Goal: Obtain resource: Obtain resource

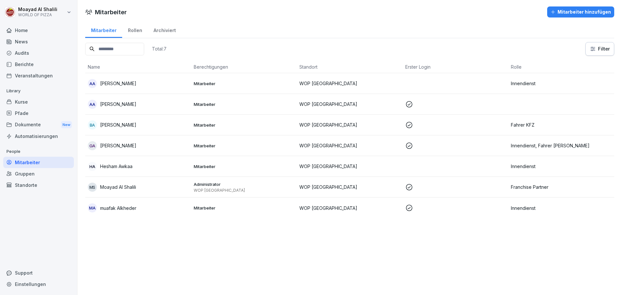
click at [45, 126] on div "Dokumente New" at bounding box center [38, 125] width 71 height 12
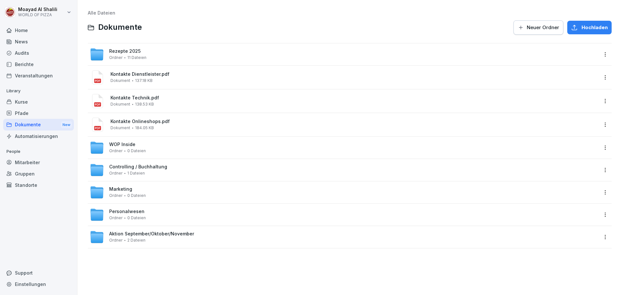
click at [137, 212] on span "Personalwesen" at bounding box center [126, 212] width 35 height 6
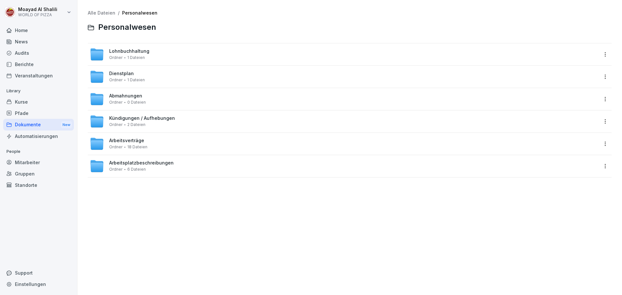
click at [128, 138] on span "Arbeitsverträge" at bounding box center [126, 141] width 35 height 6
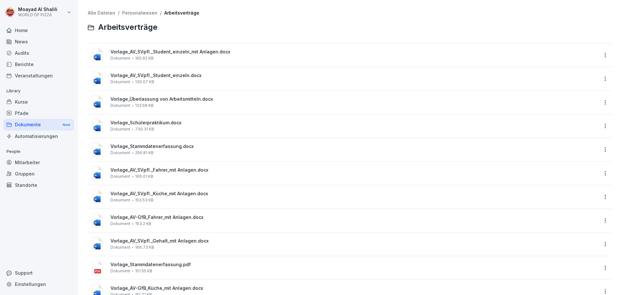
click at [96, 175] on icon at bounding box center [96, 176] width 4 height 4
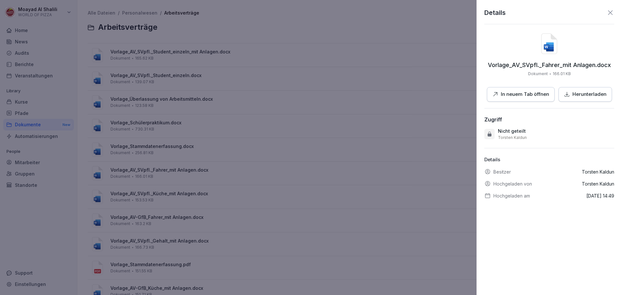
click at [111, 196] on div at bounding box center [311, 147] width 622 height 295
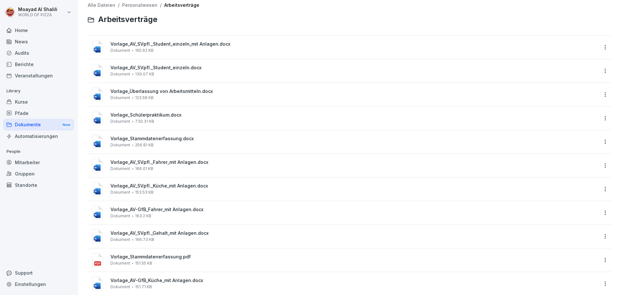
scroll to position [5, 0]
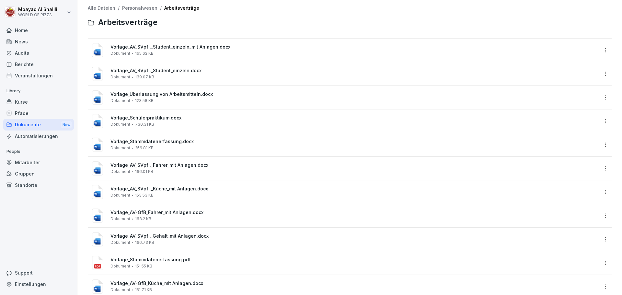
click at [130, 190] on span "Vorlage_AV_SVpfl._Küche_mit Anlagen.docx" at bounding box center [353, 189] width 487 height 6
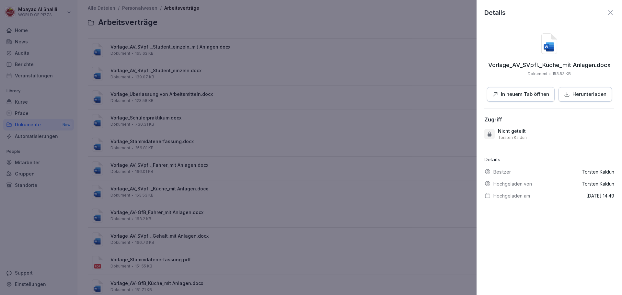
click at [530, 95] on p "In neuem Tab öffnen" at bounding box center [524, 94] width 48 height 7
click at [608, 12] on icon at bounding box center [610, 12] width 5 height 5
